Goal: Task Accomplishment & Management: Complete application form

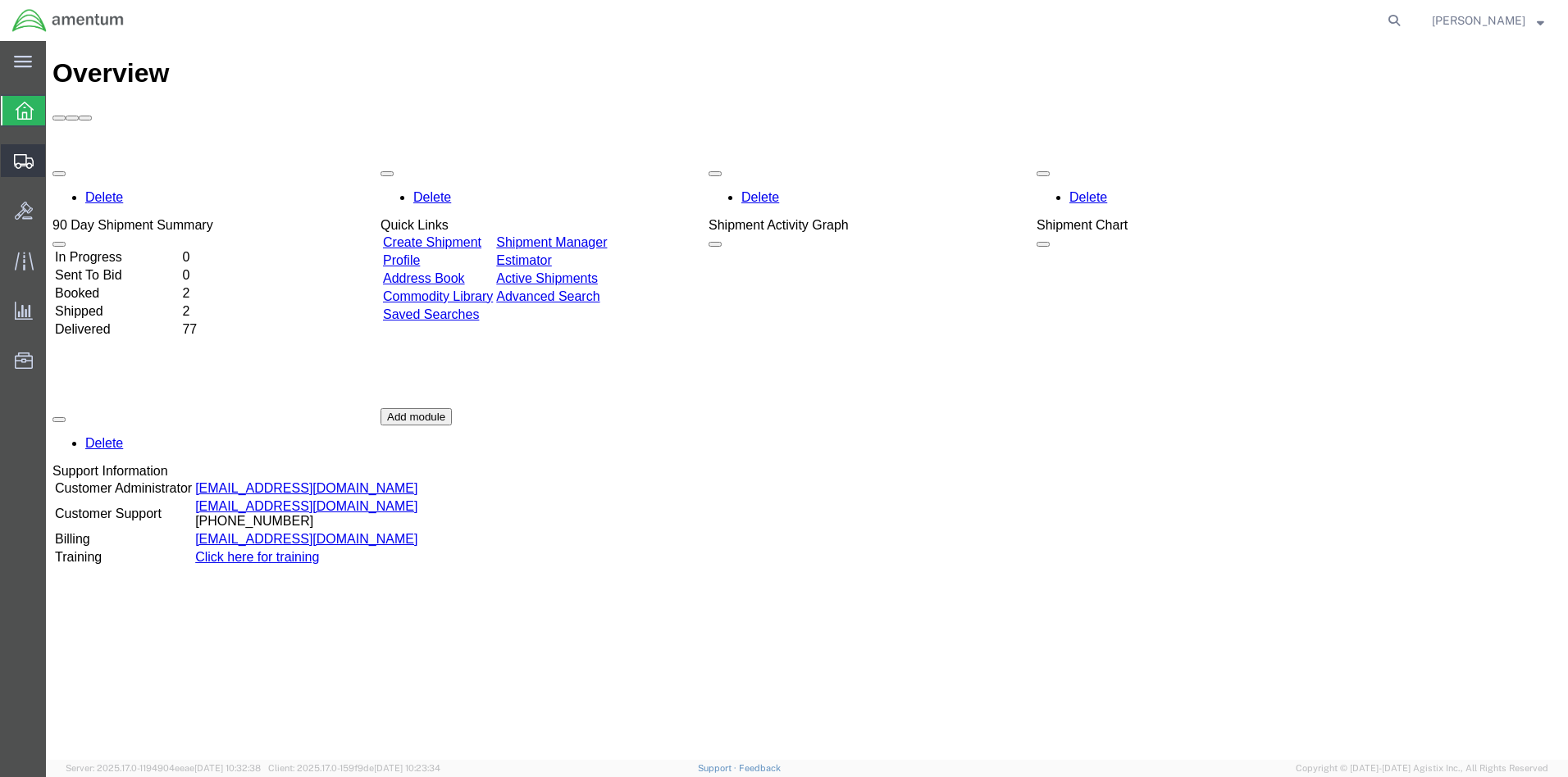
click at [0, 0] on span "Create Shipment" at bounding box center [0, 0] width 0 height 0
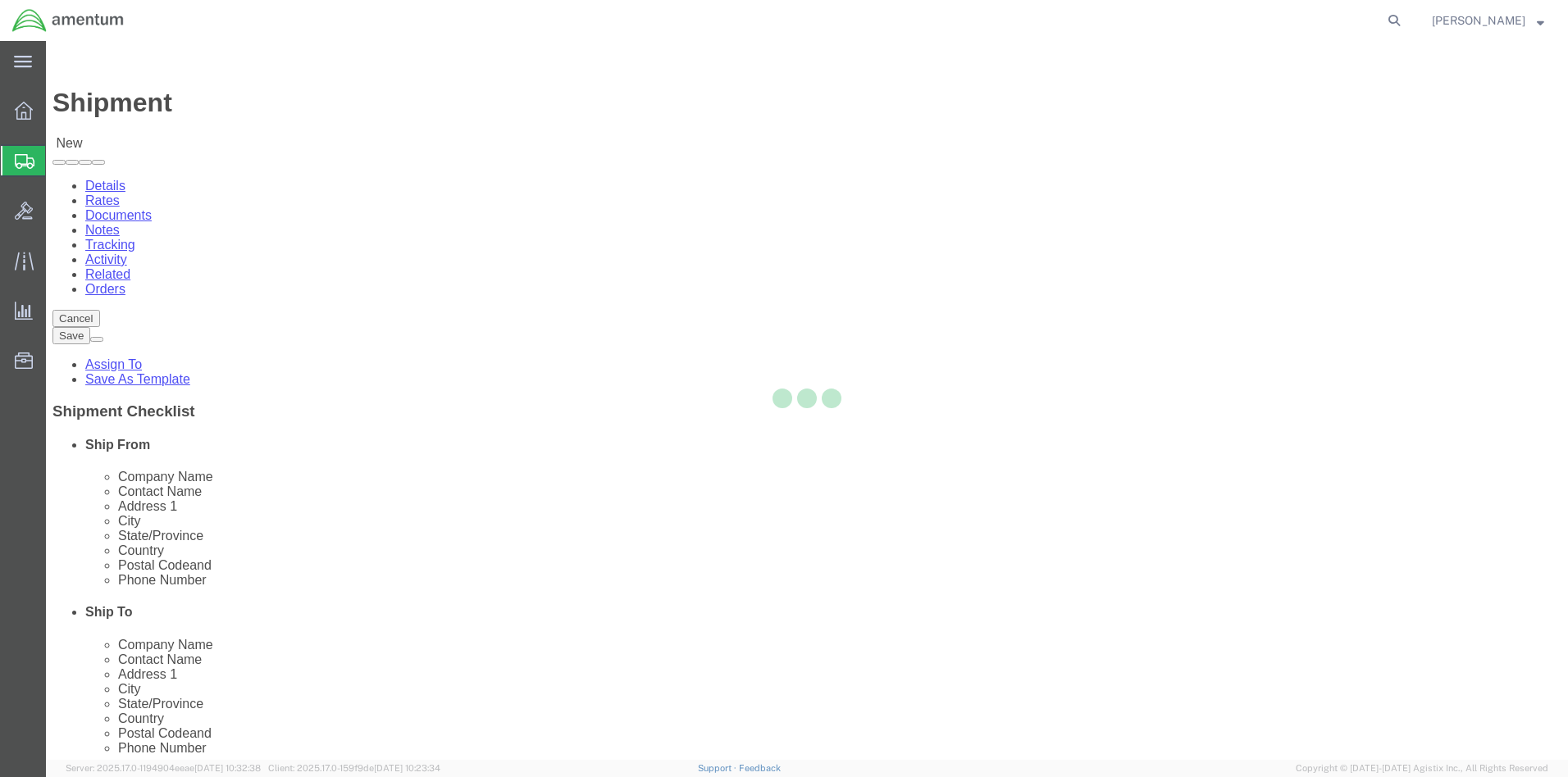
select select
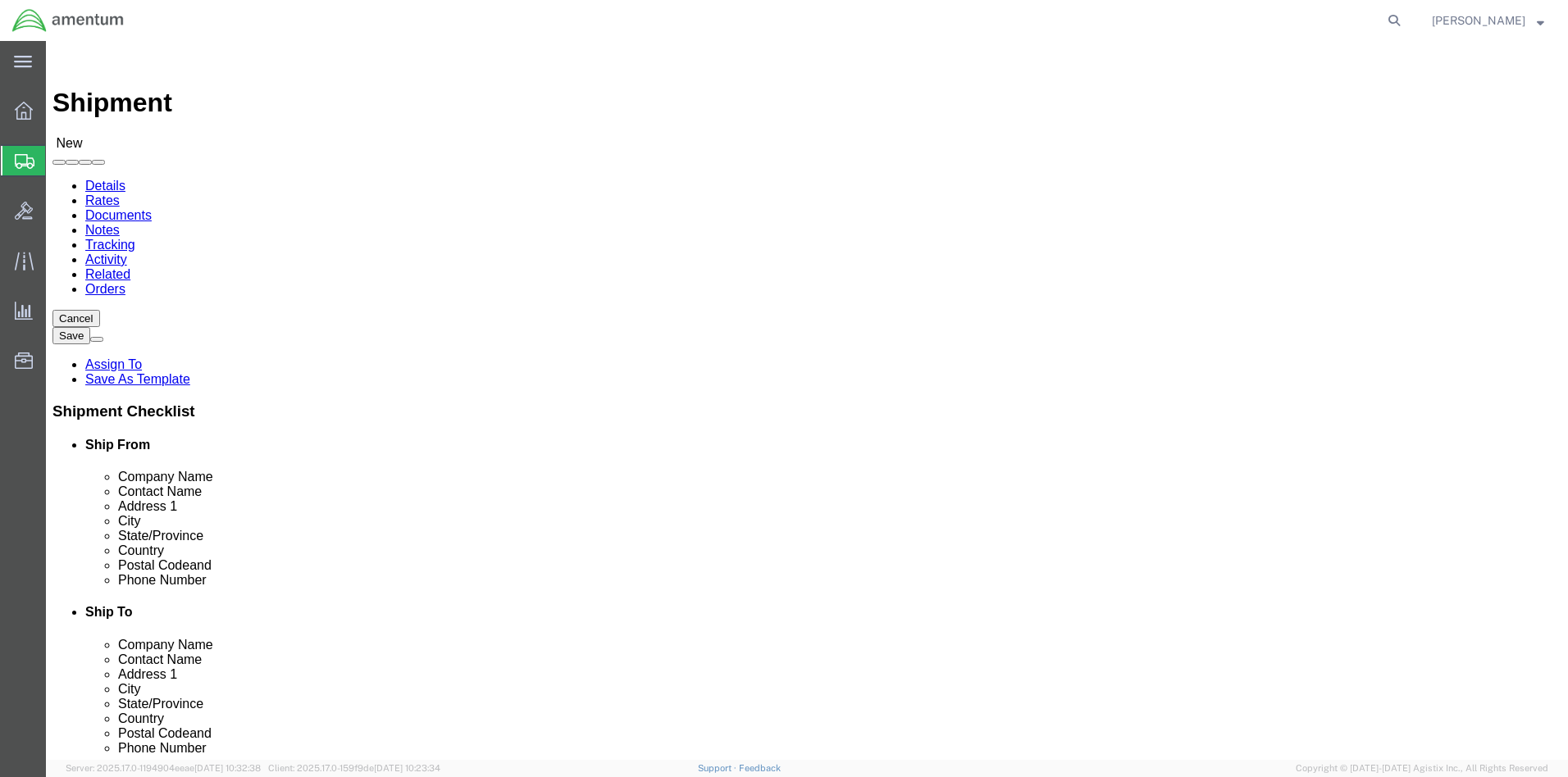
click body "Shipment New Details Rates Documents Notes Tracking Activity Related Orders Can…"
select select "MYPROFILE"
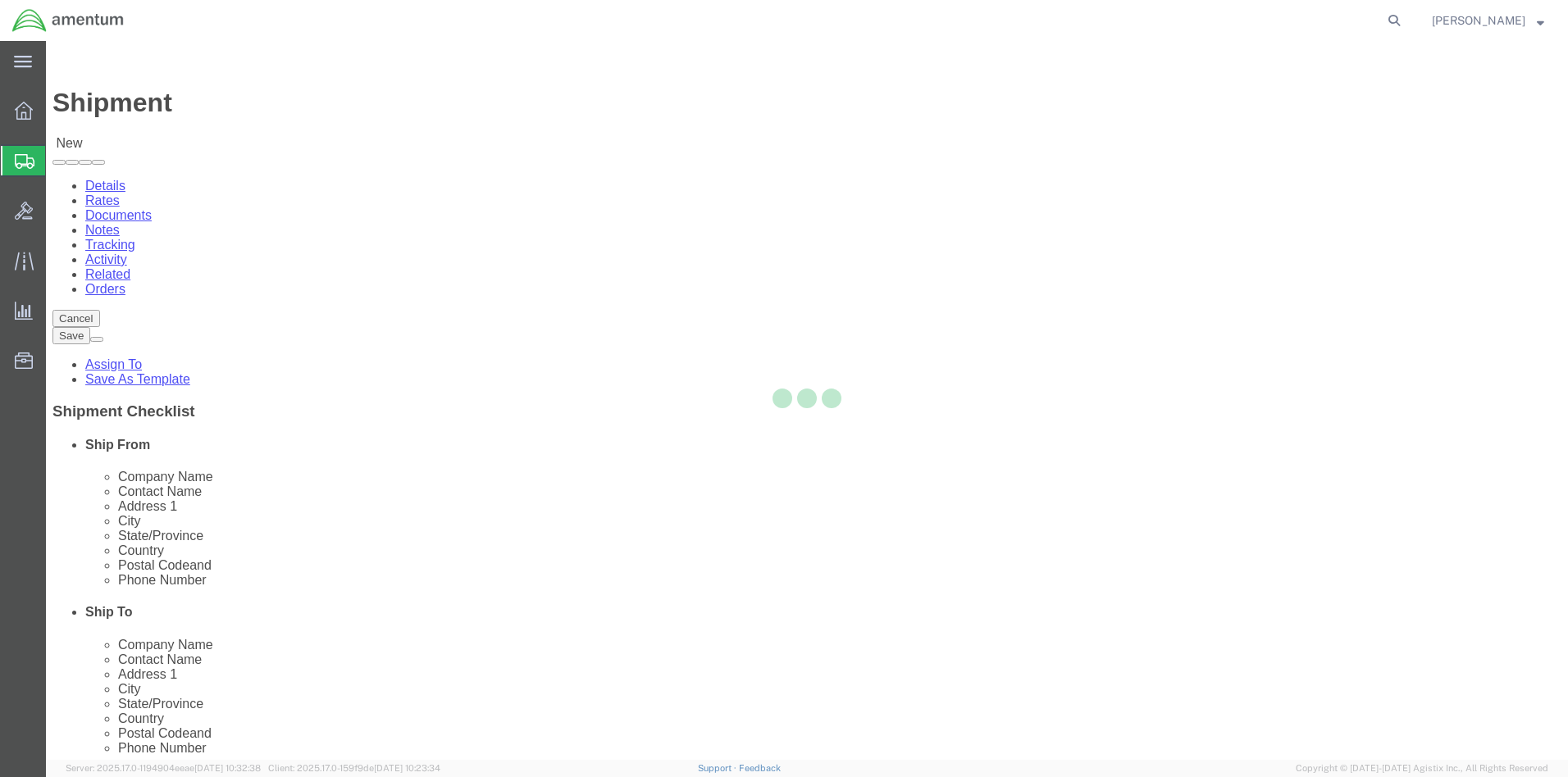
select select "FL"
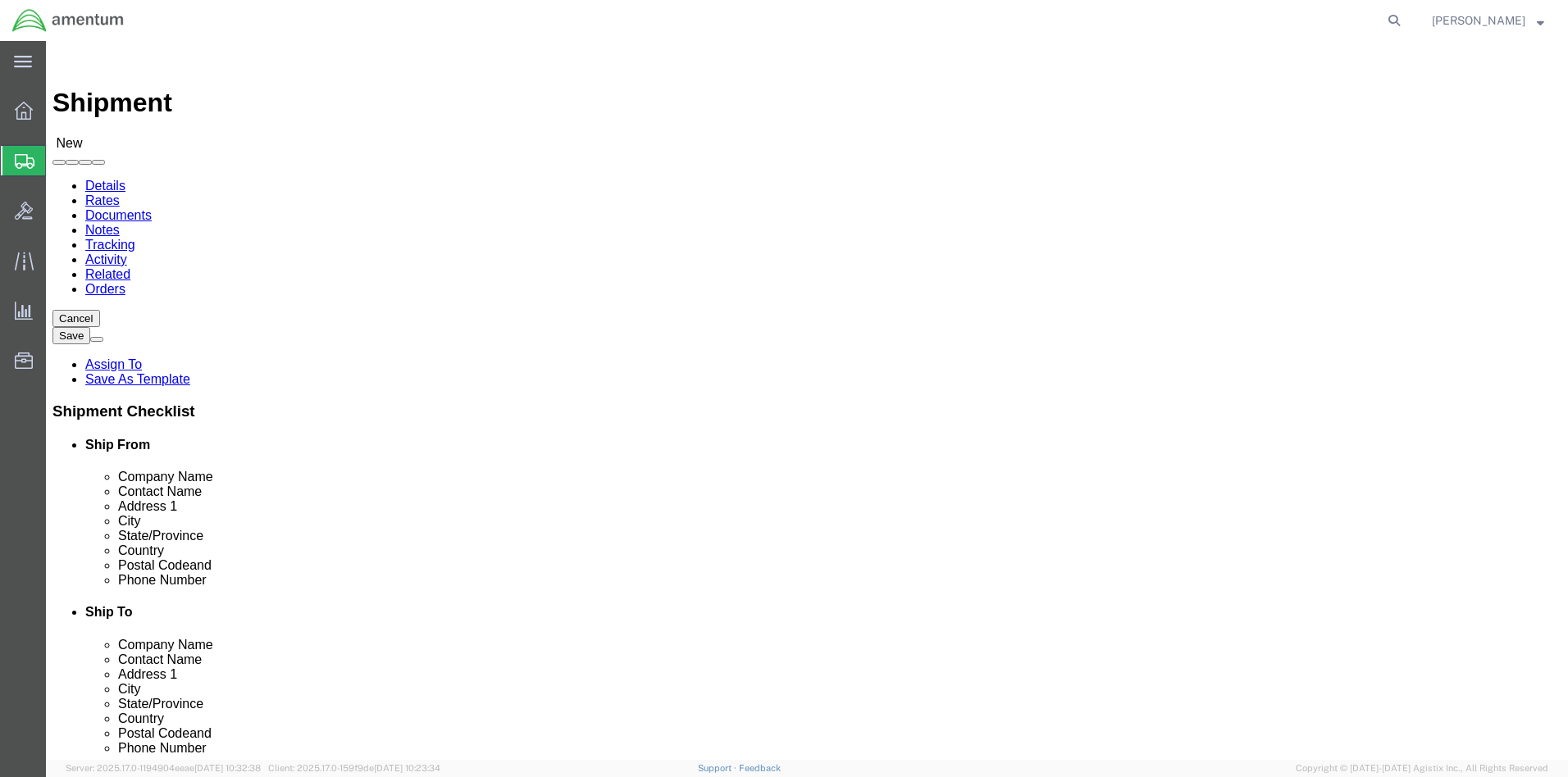
click input "text"
type input "Dan Ch"
click p "- NSSF NLON - (Dan Cherwin) Dive Locker BLDG 614 Scamp Ave, Groton, CT, 06340, …"
select select "CT"
type input "Dan Cherwin"
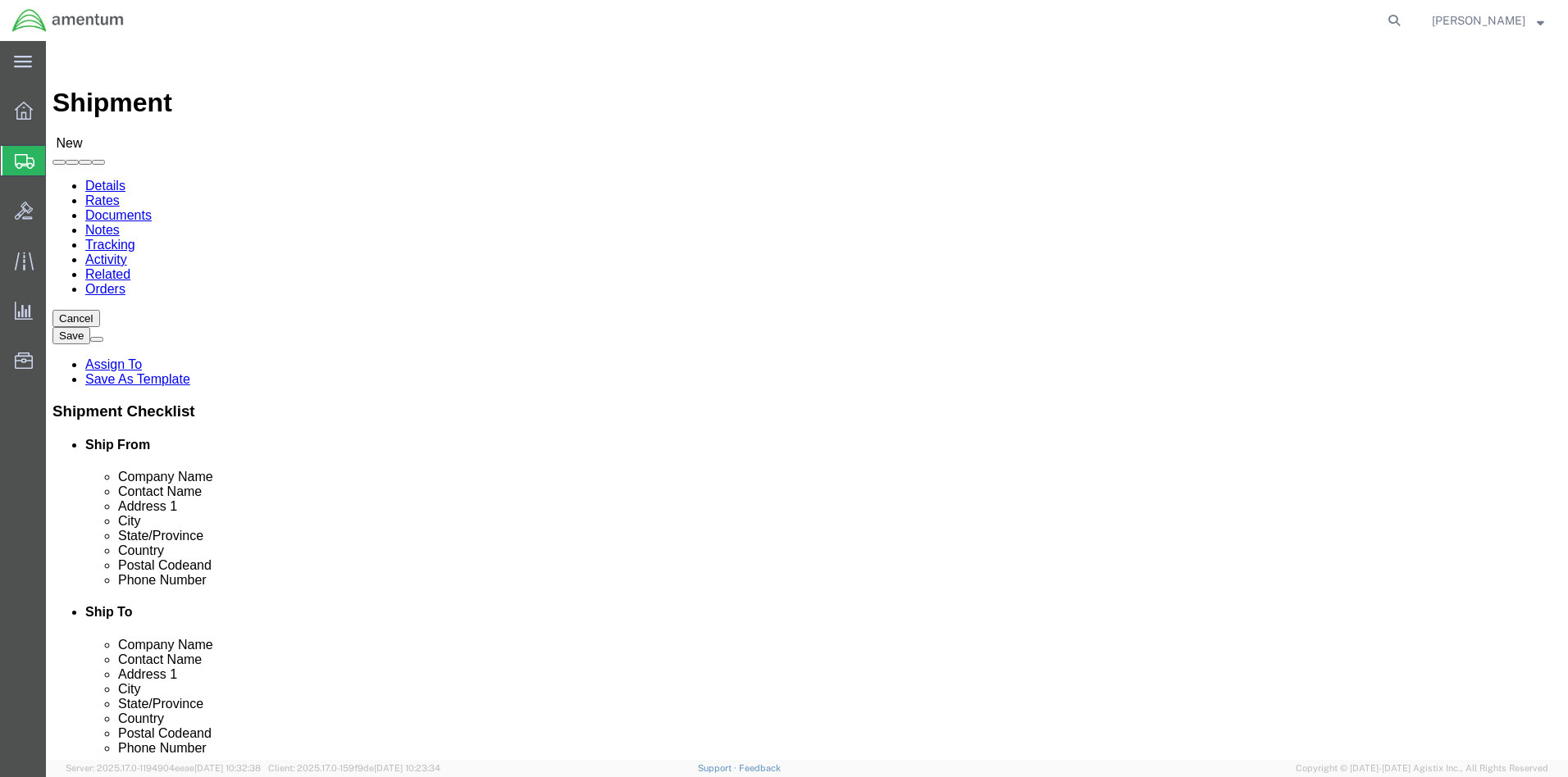
click input "text"
paste input "daniel.s.cherwin.civ@us.navy.mil"
type input "daniel.s.cherwin.civ@us.navy.mil"
click input "text"
type input "(860) 604-1450"
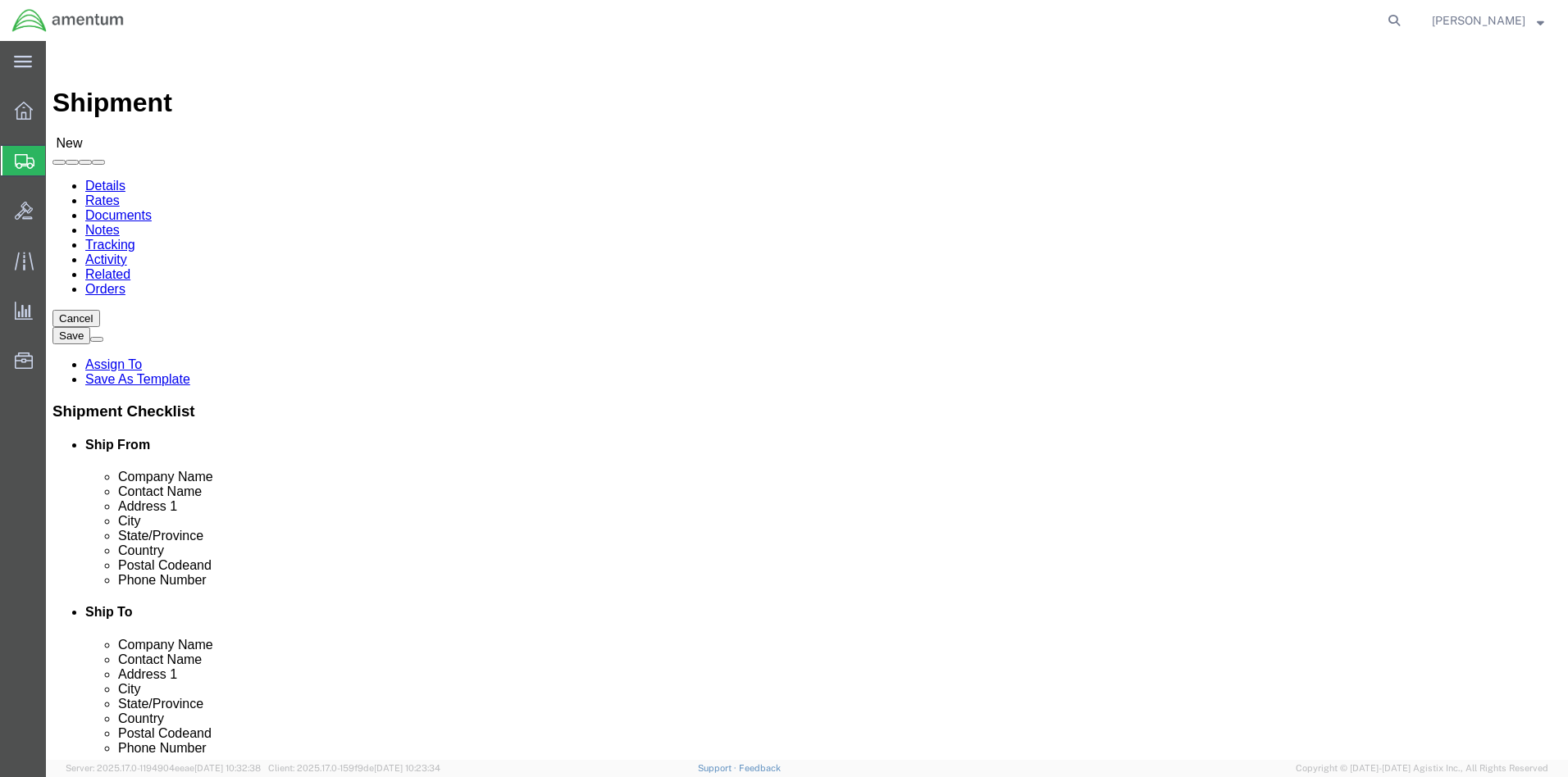
click div "Aug 20 2025 12:00 PM"
type input "4:00 PM"
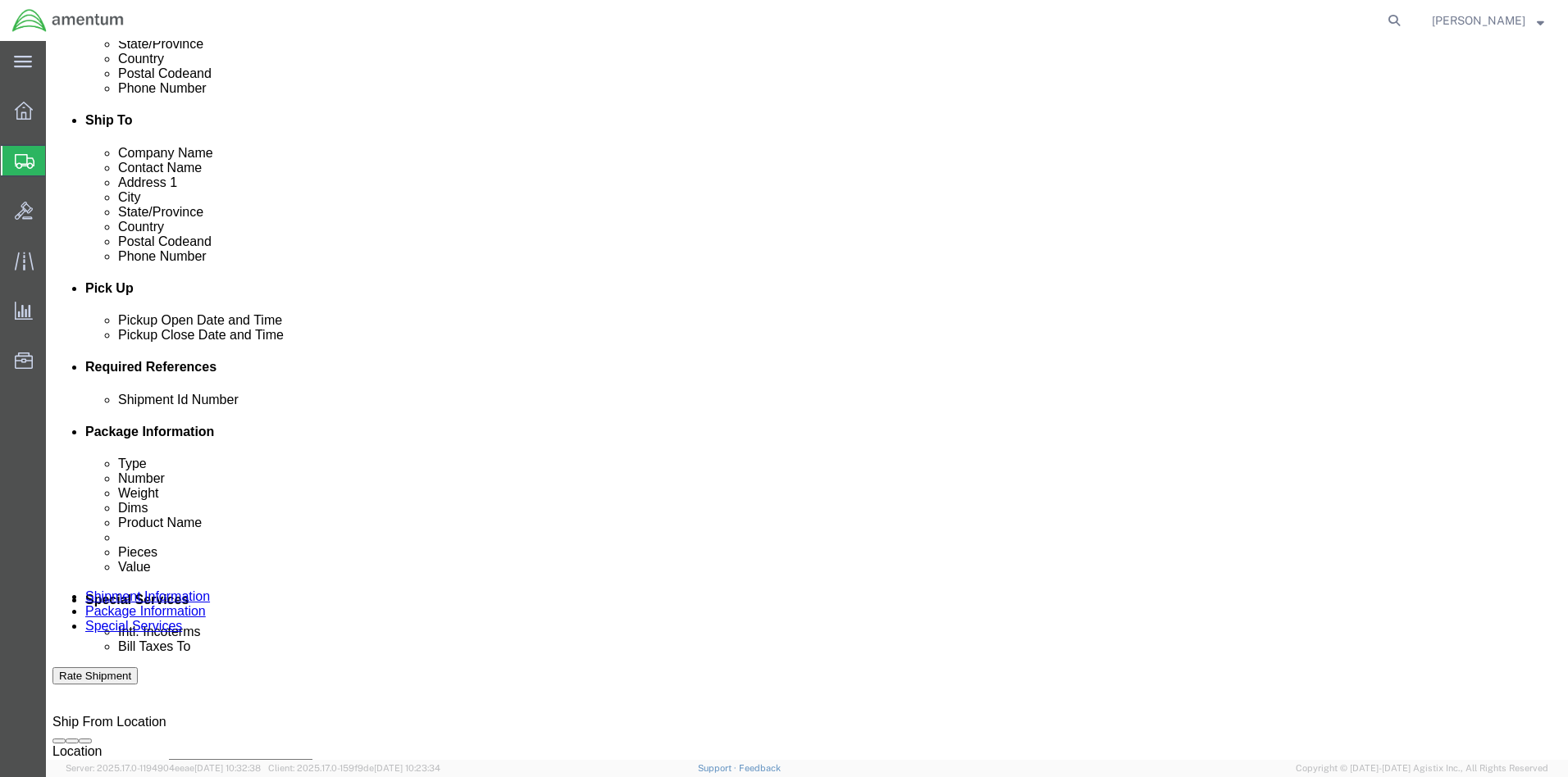
click button "Apply"
click input "text"
type input "001"
click button "Add reference"
select select "DEPT"
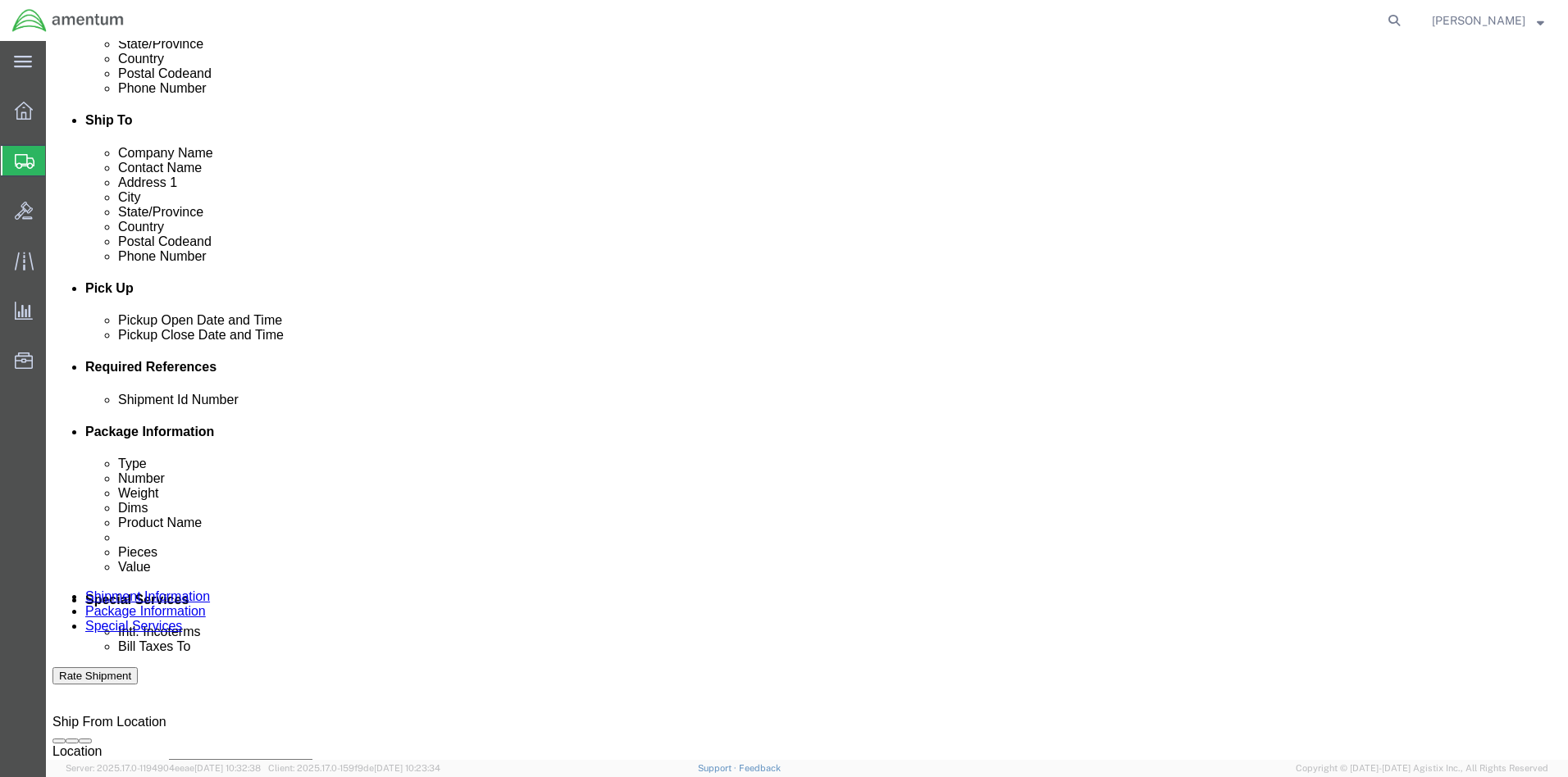
click input "text"
type input "Autec"
click button "Add reference"
select select "PROJNUM"
click input "text"
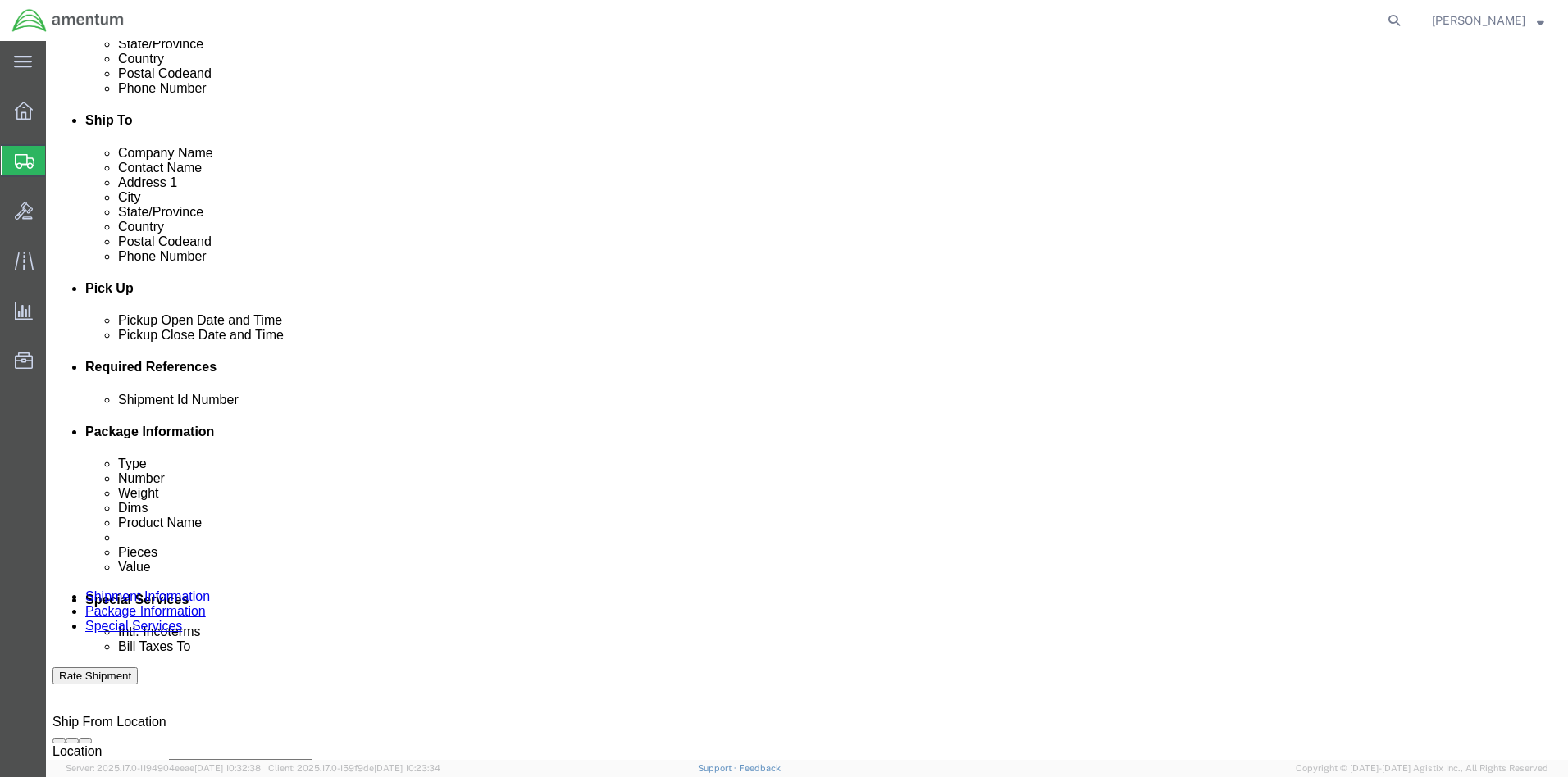
paste input "4732.C0.01QJ.14090400.835E0080"
type input "4732.C0.01QJ.14090400.835E0080"
click button "Continue"
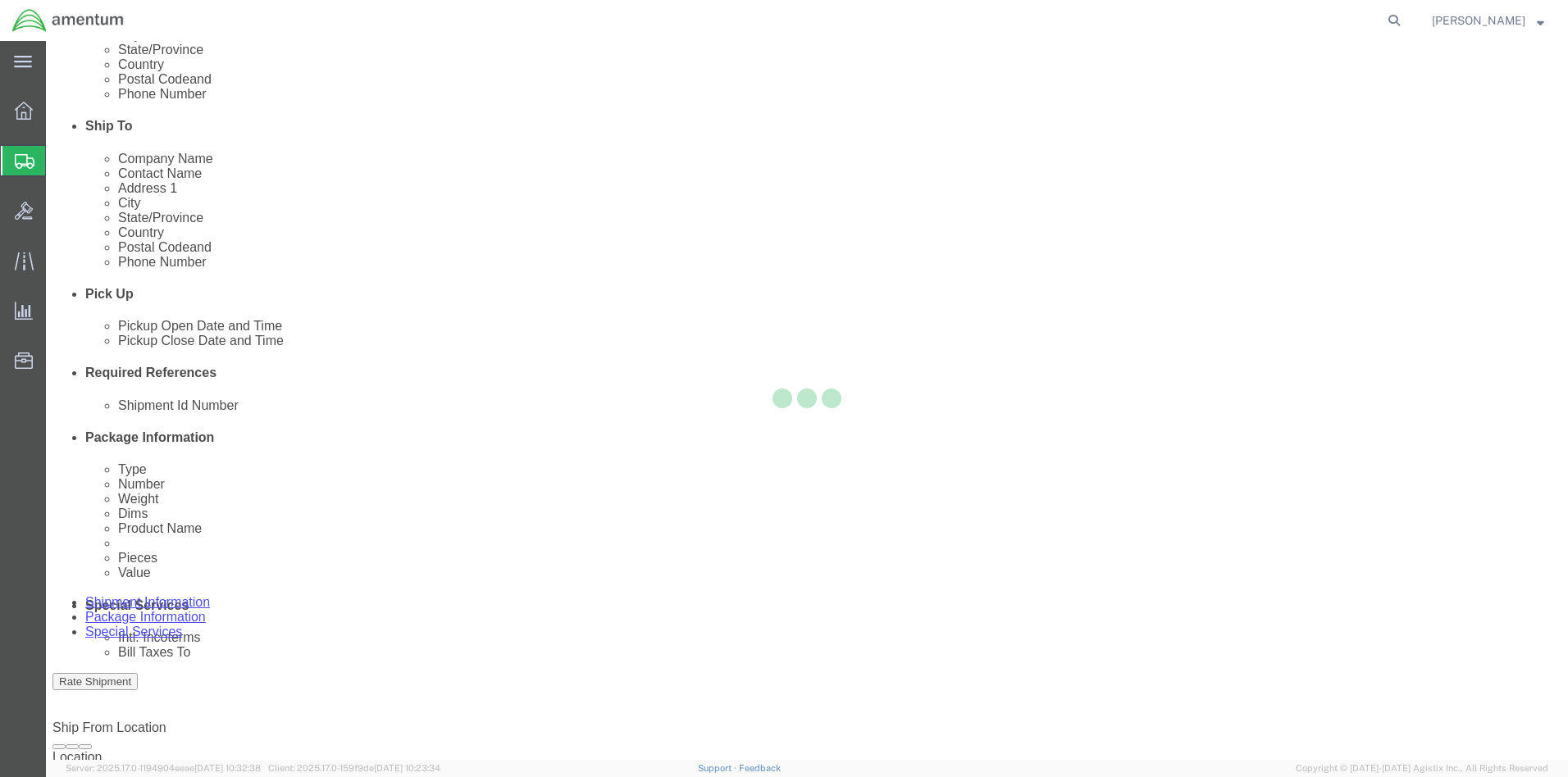
select select "CBOX"
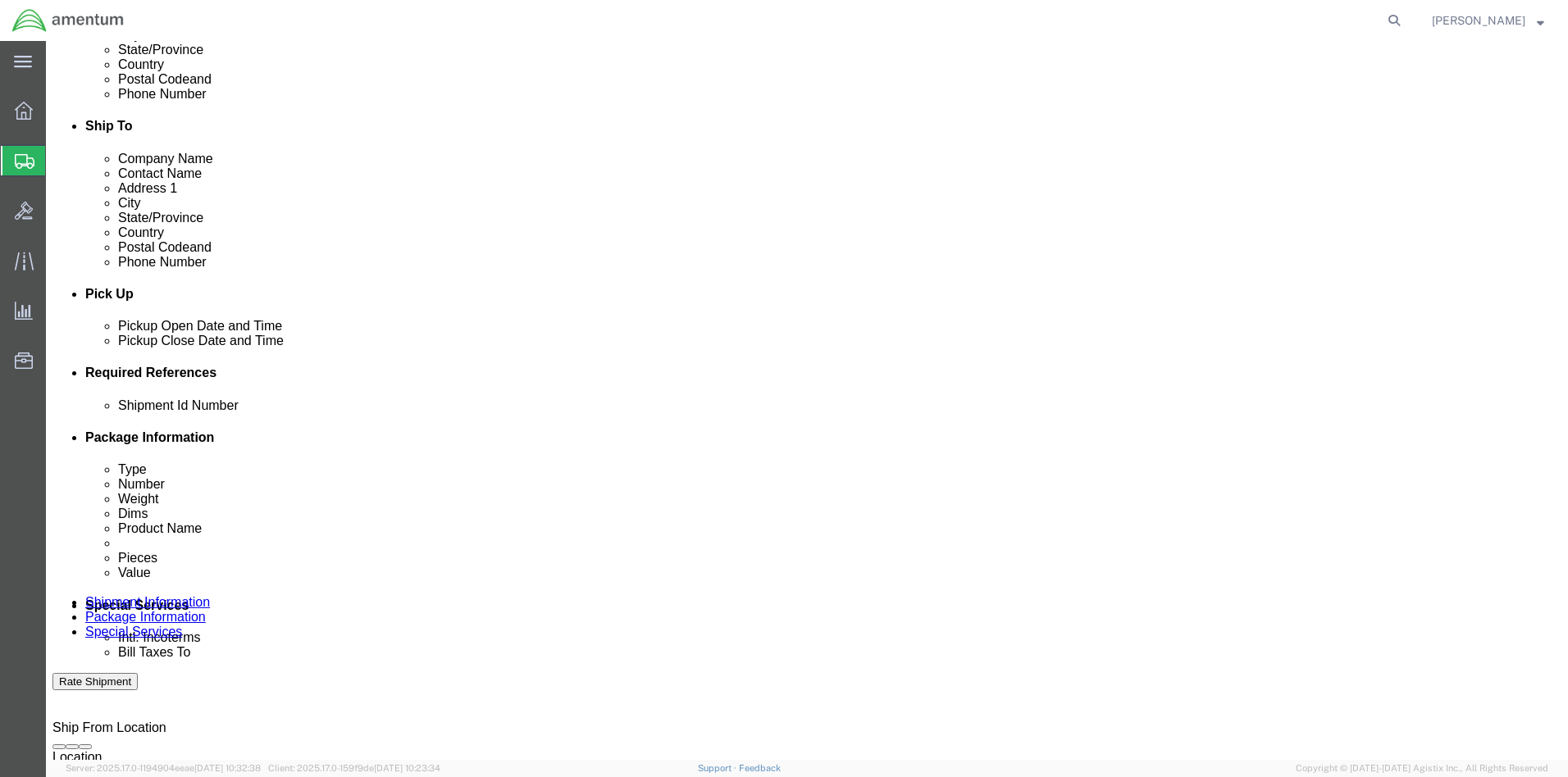
click input "text"
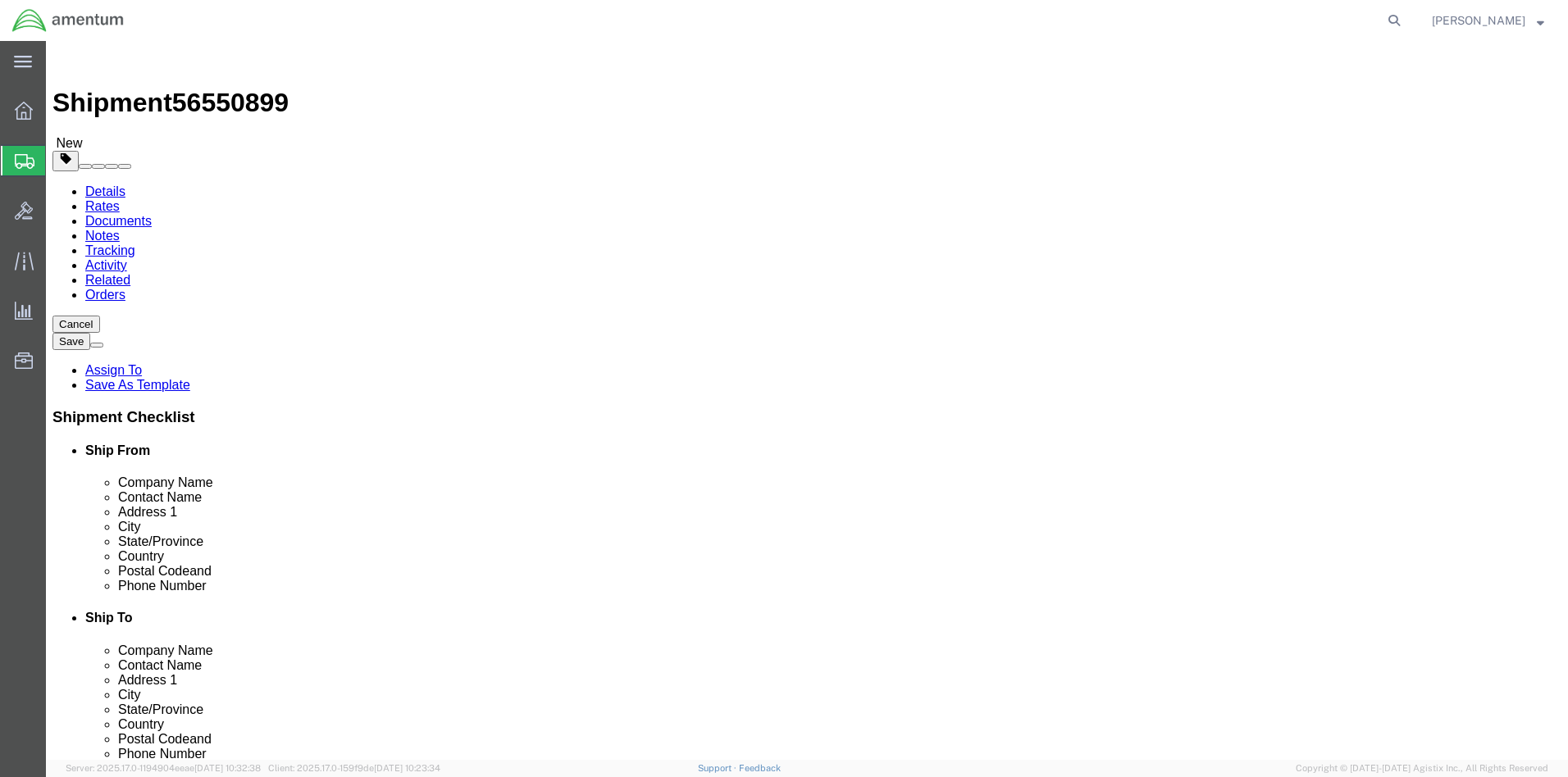
type input "14"
type input "10"
type input "6"
drag, startPoint x: 261, startPoint y: 384, endPoint x: 215, endPoint y: 380, distance: 46.2
click div "0.00 Select kgs lbs"
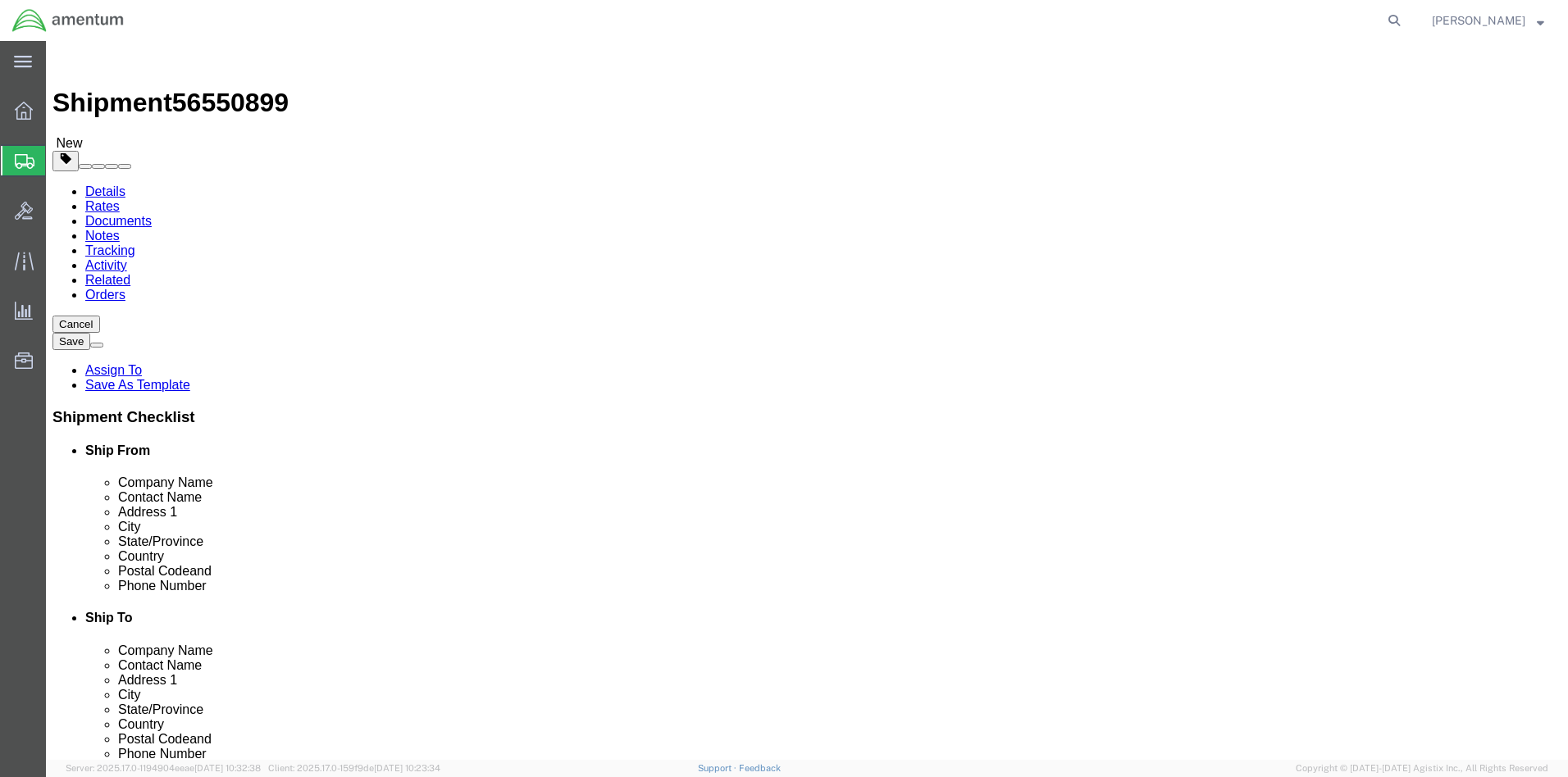
type input "4.0"
click link "Add Content"
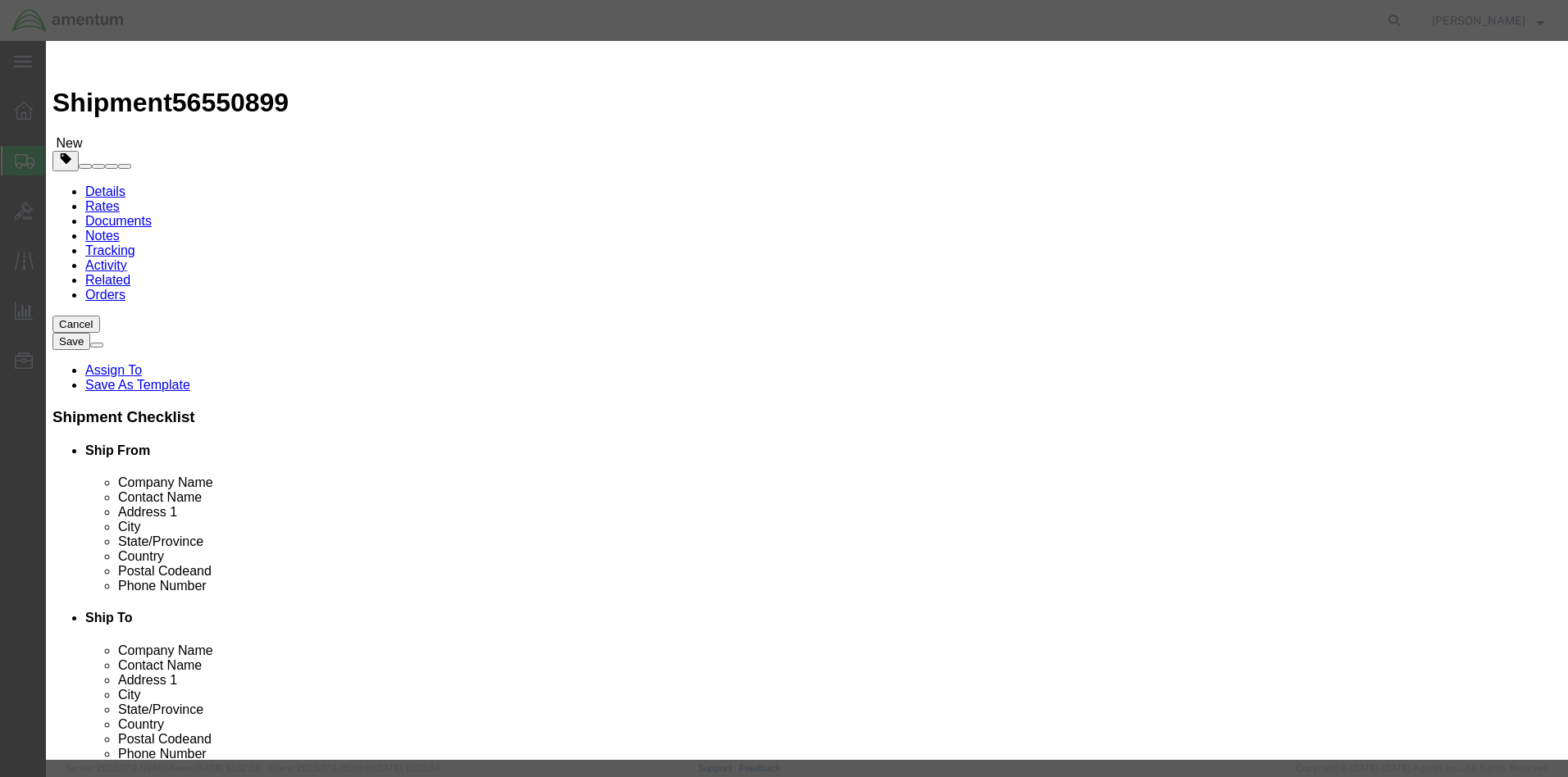
click input "text"
type input "Steel toe shoes"
drag, startPoint x: 504, startPoint y: 161, endPoint x: 472, endPoint y: 162, distance: 32.0
click div "0"
click input "text"
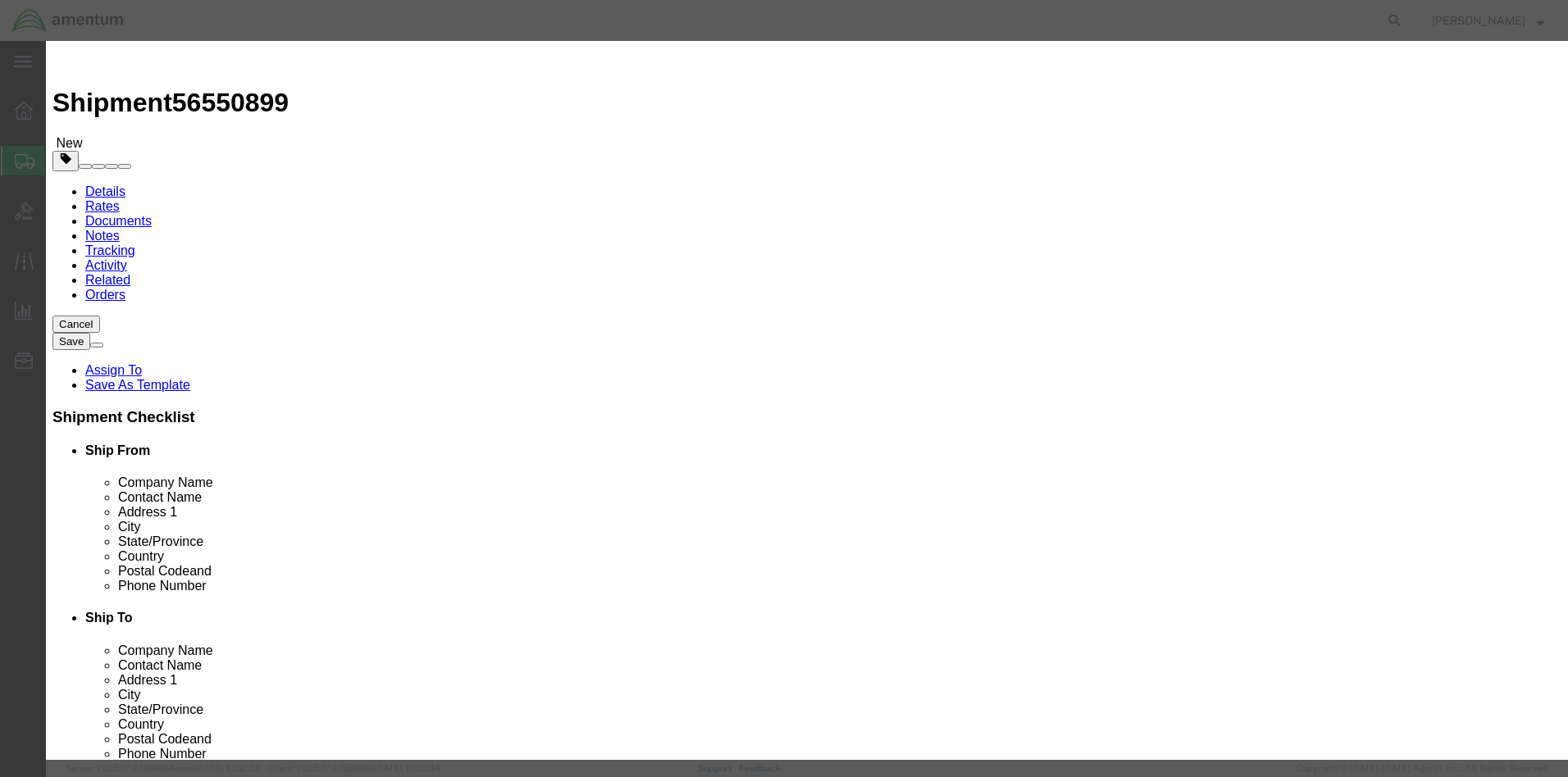
drag, startPoint x: 518, startPoint y: 203, endPoint x: 481, endPoint y: 206, distance: 37.1
click input "1 pair"
type input "2"
click input "text"
type input "150"
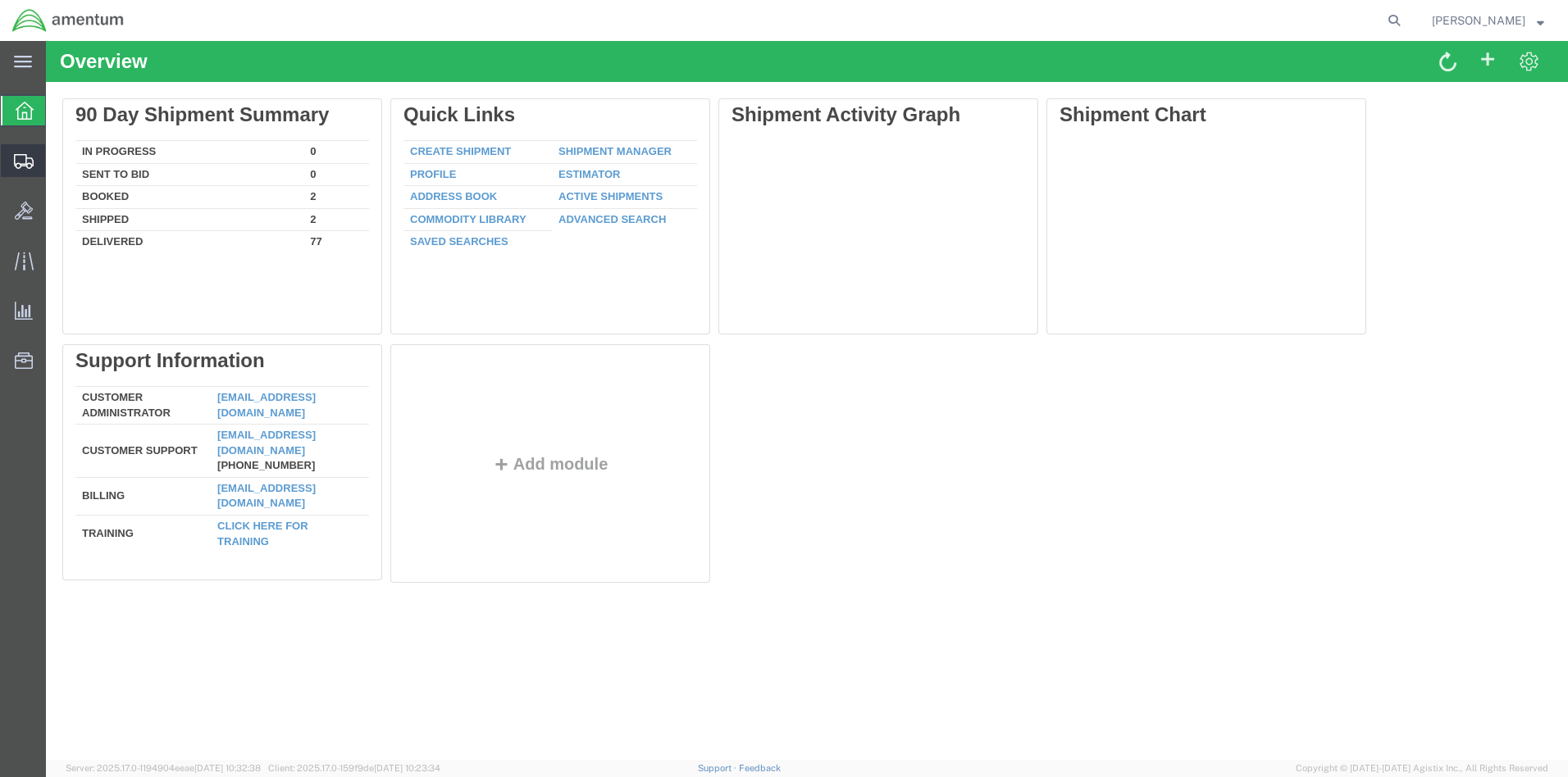
click at [0, 0] on span "Create Shipment" at bounding box center [0, 0] width 0 height 0
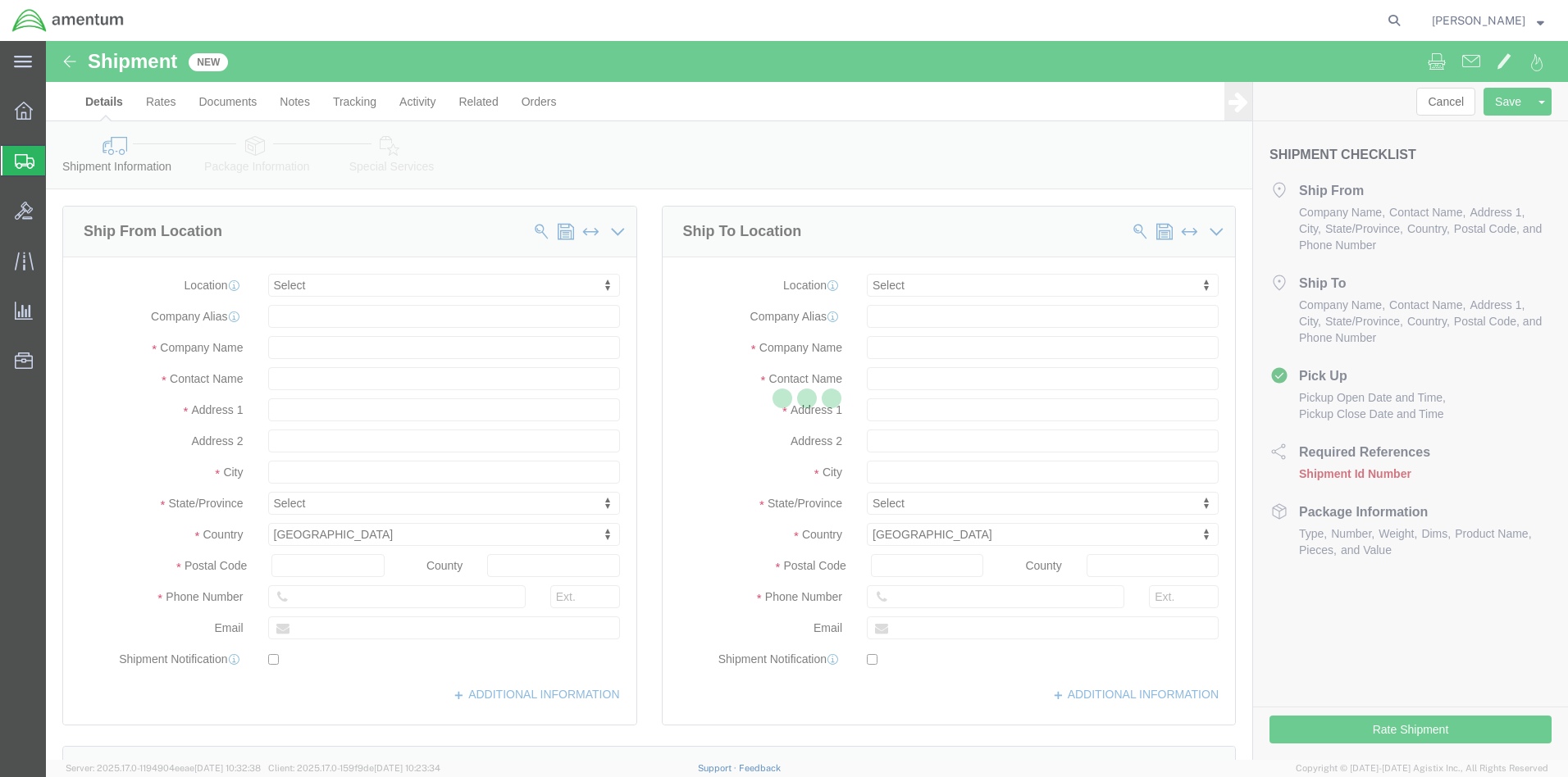
select select
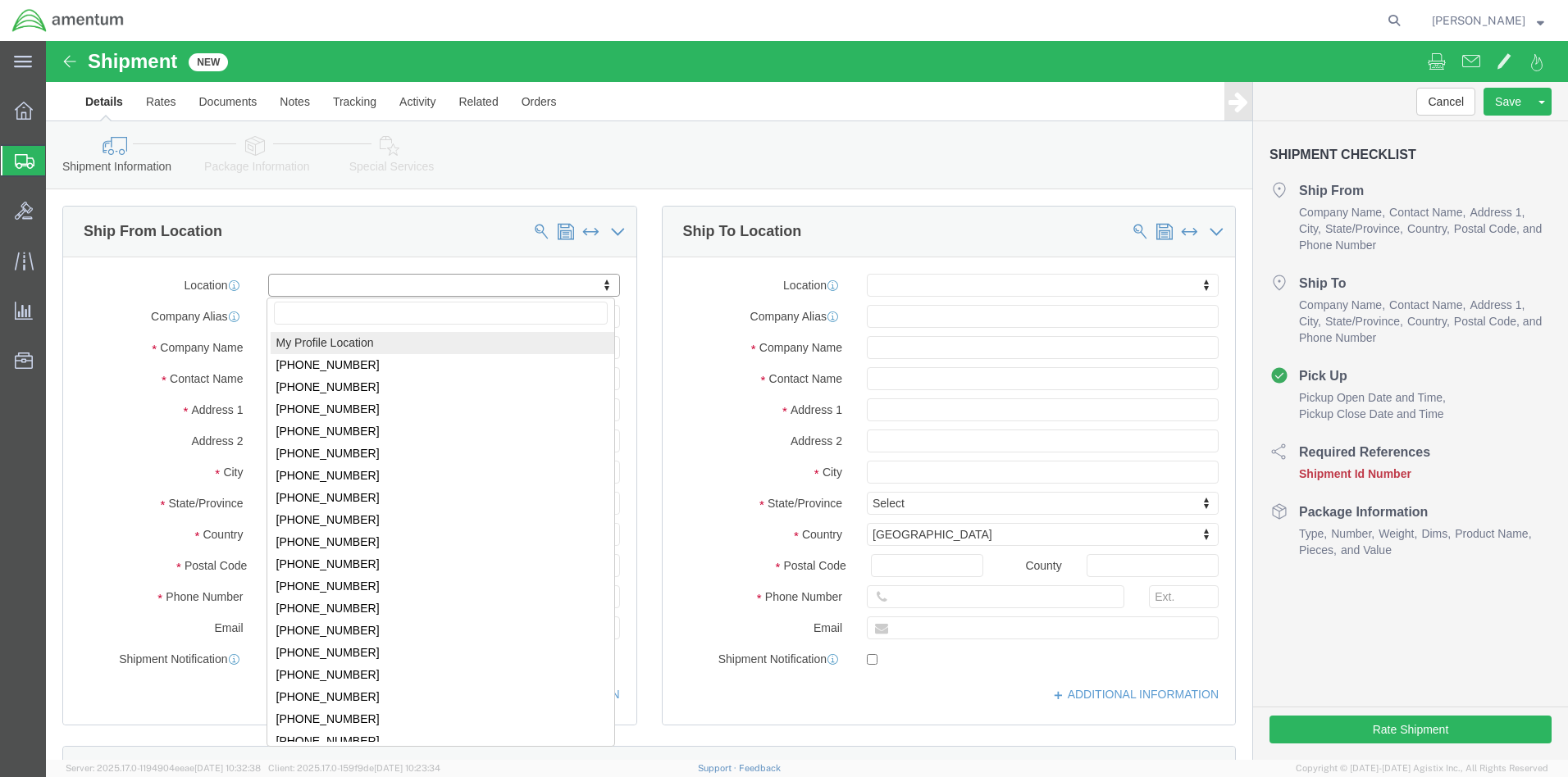
click body "Shipment New Details Rates Documents Notes Tracking Activity Related Orders Can…"
select select "MYPROFILE"
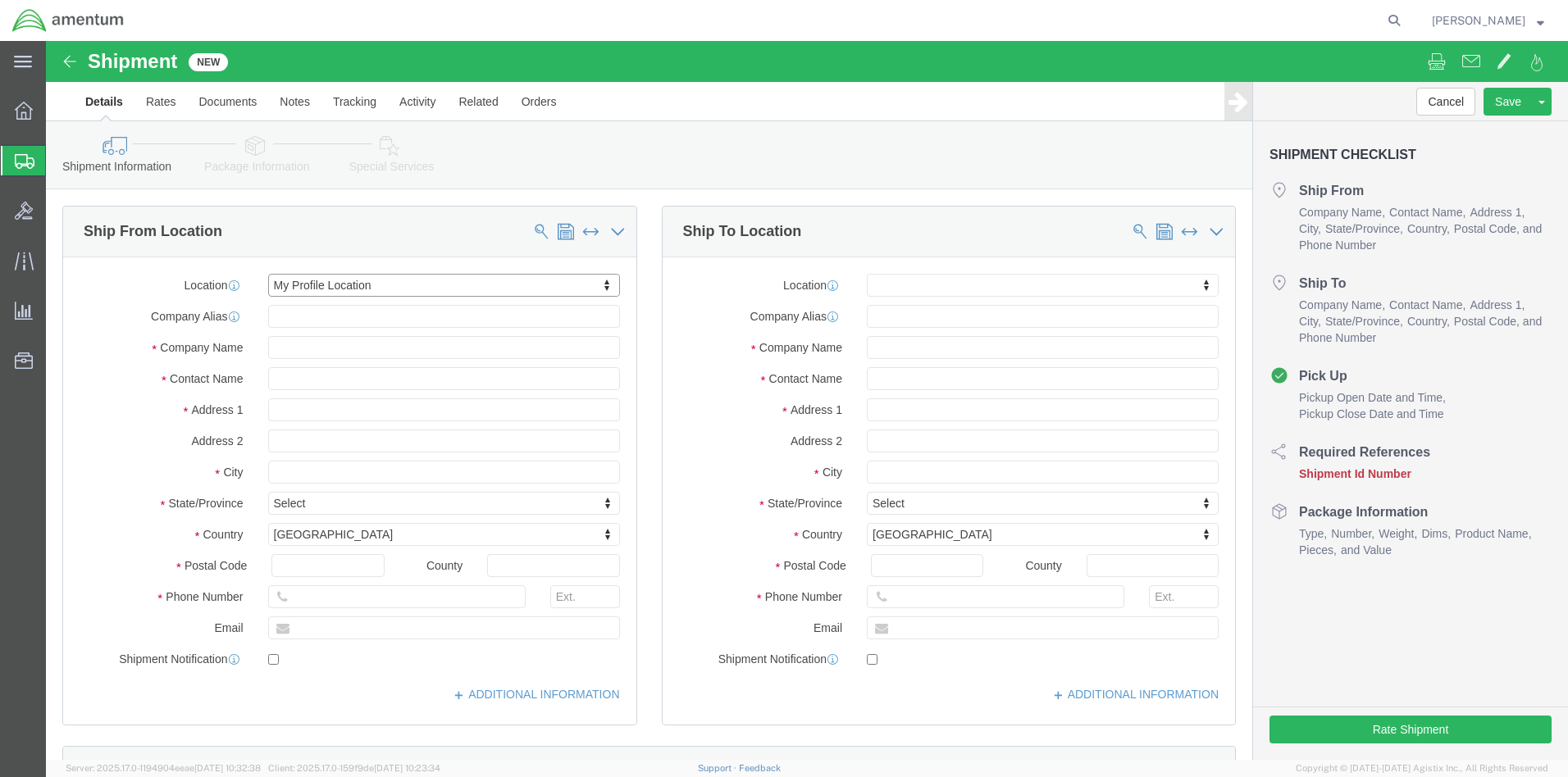
select select "FL"
click input "text"
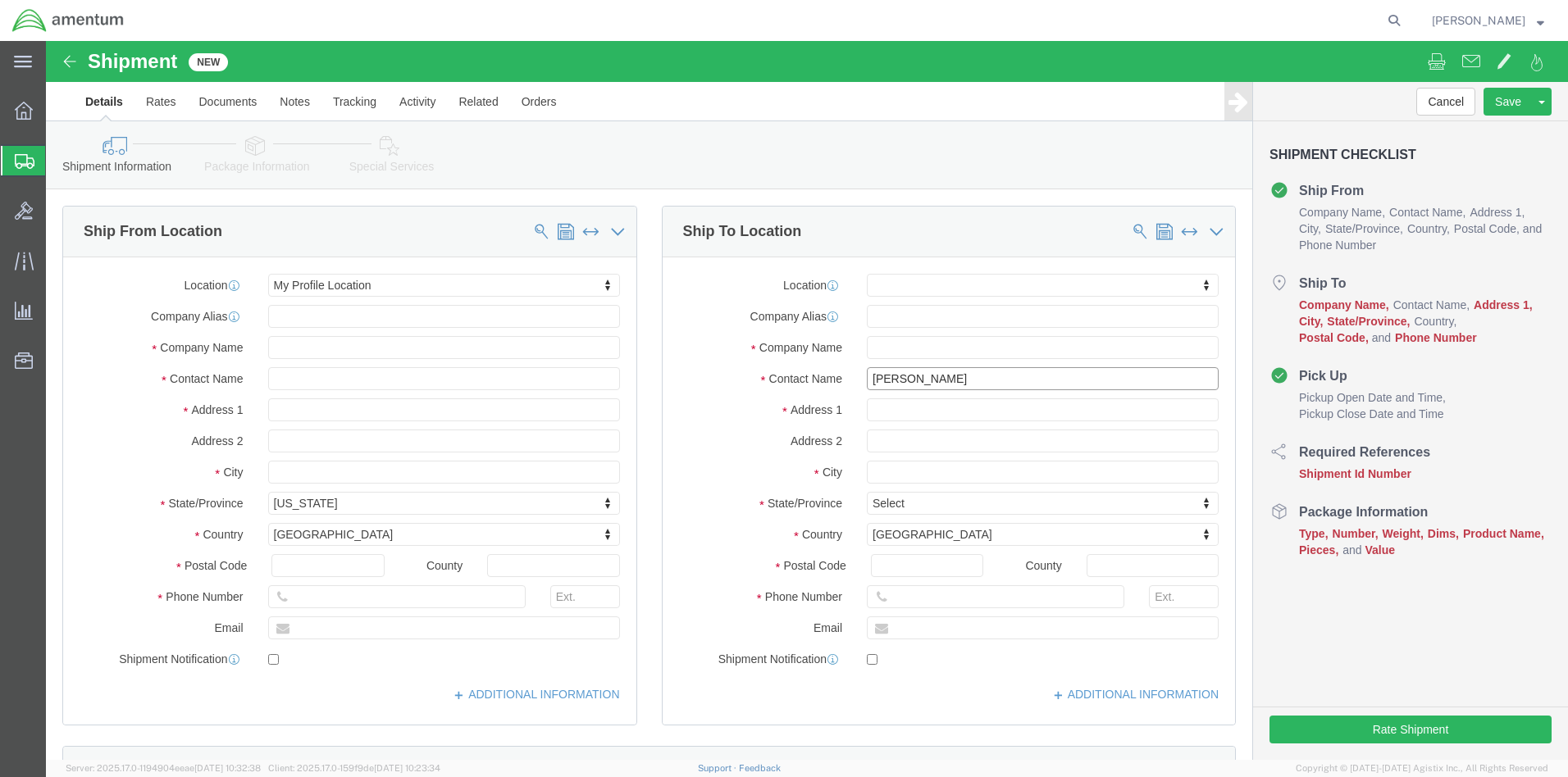
type input "Dan Ch"
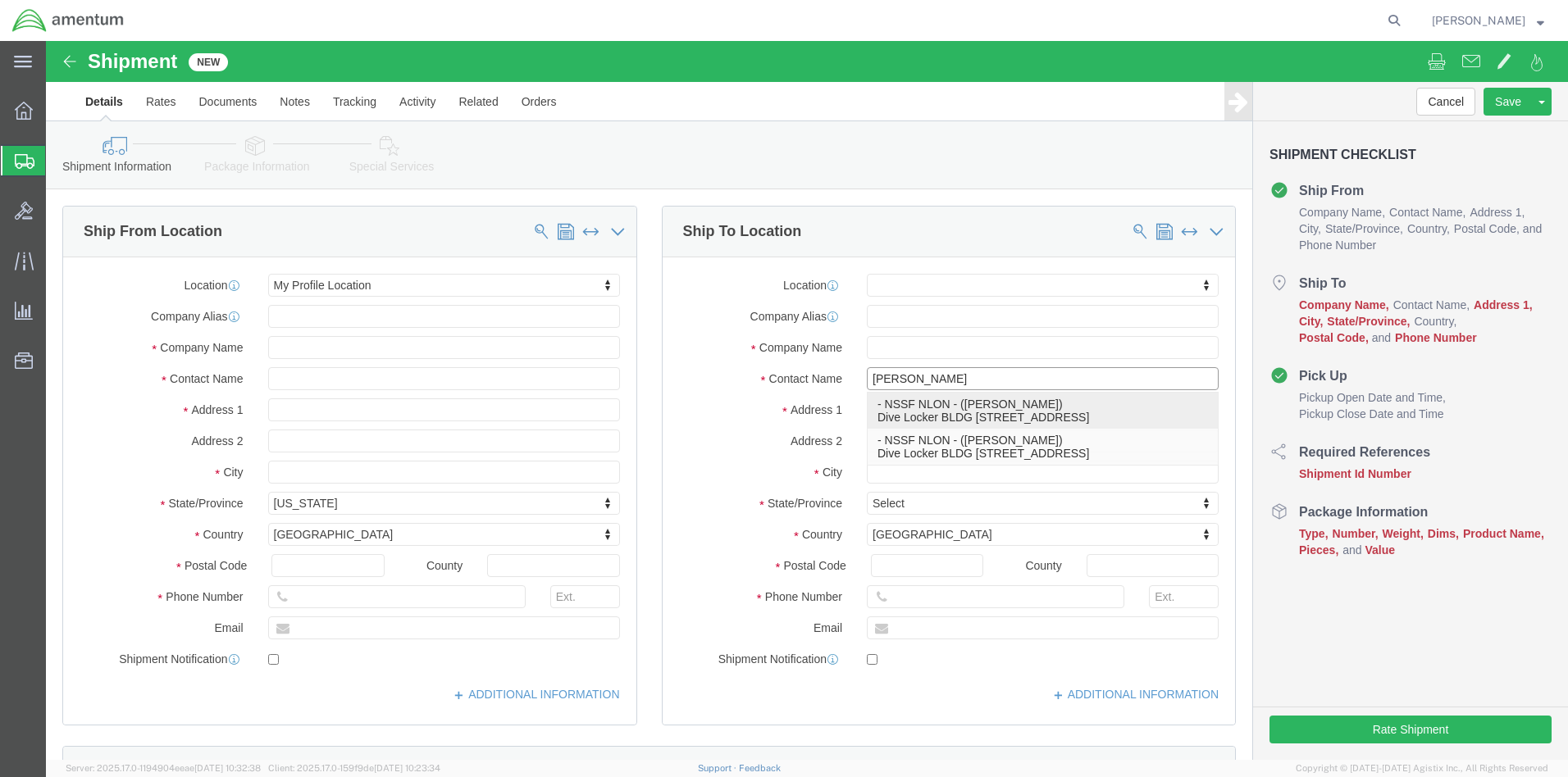
click p "- NSSF NLON - (Dan Cherwin) Dive Locker BLDG 614 Scamp Ave, Groton, CT, 06340, …"
select select "CT"
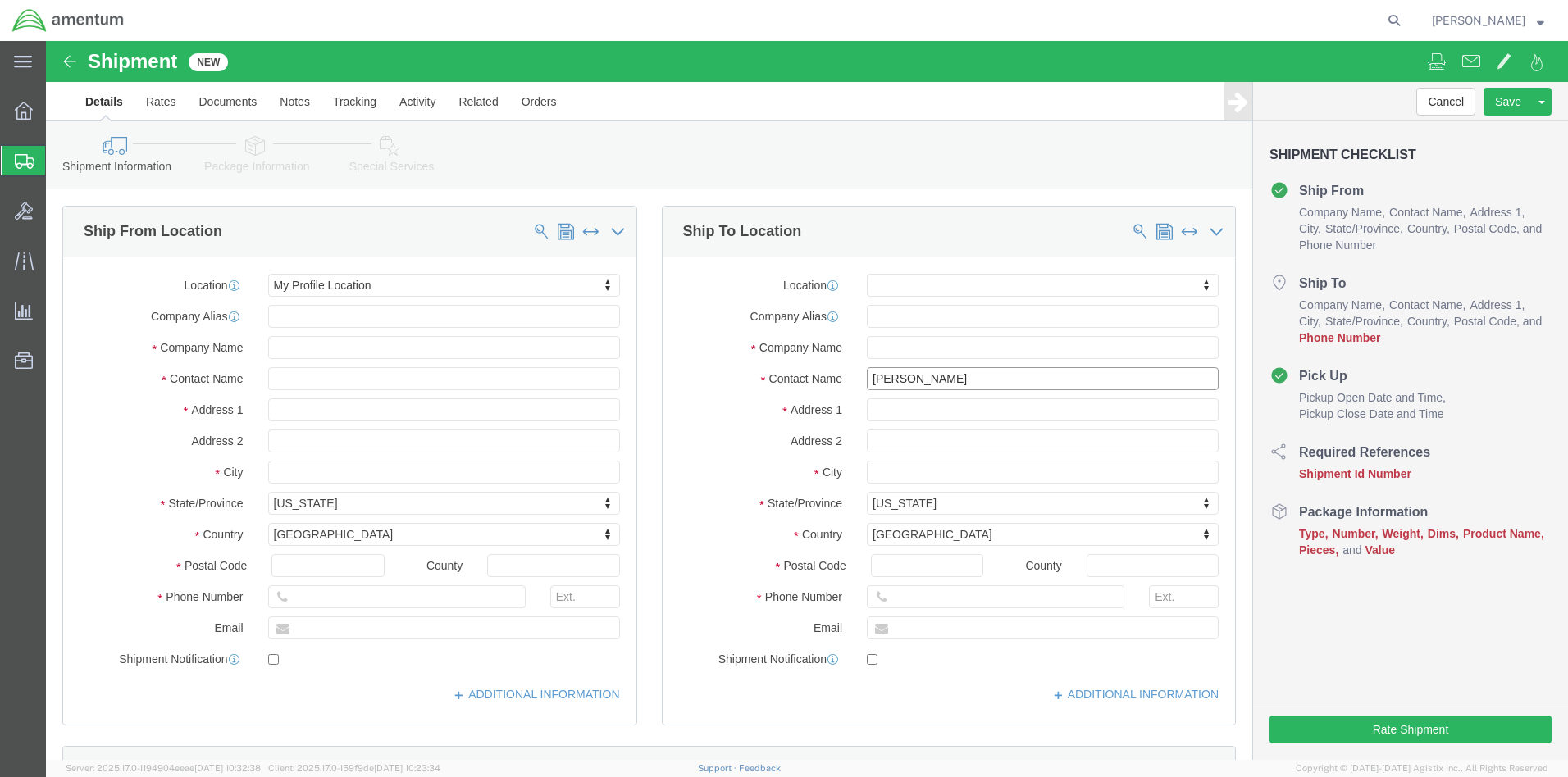
type input "Dan Cherwin"
click input "text"
paste input "4732.C0.01QJ.14090400.835E0080"
drag, startPoint x: 1043, startPoint y: 586, endPoint x: 843, endPoint y: 596, distance: 200.2
click input "4732.C0.01QJ.14090400.835E0080"
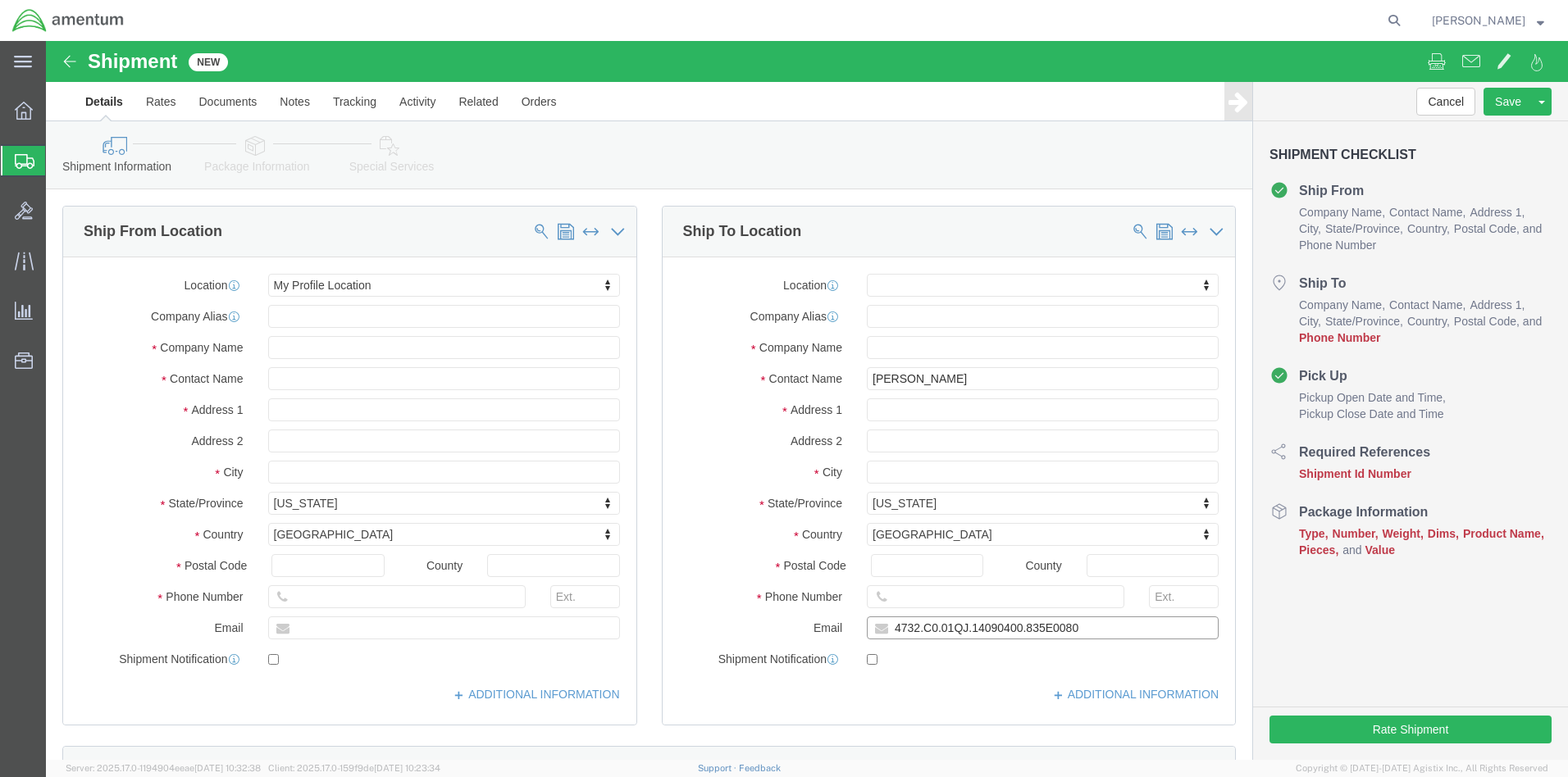
type input "4"
type input "daniel.s.chrwin.civ@us.navy.mil"
click input "text"
type input "(860) 694-"
